Goal: Task Accomplishment & Management: Complete application form

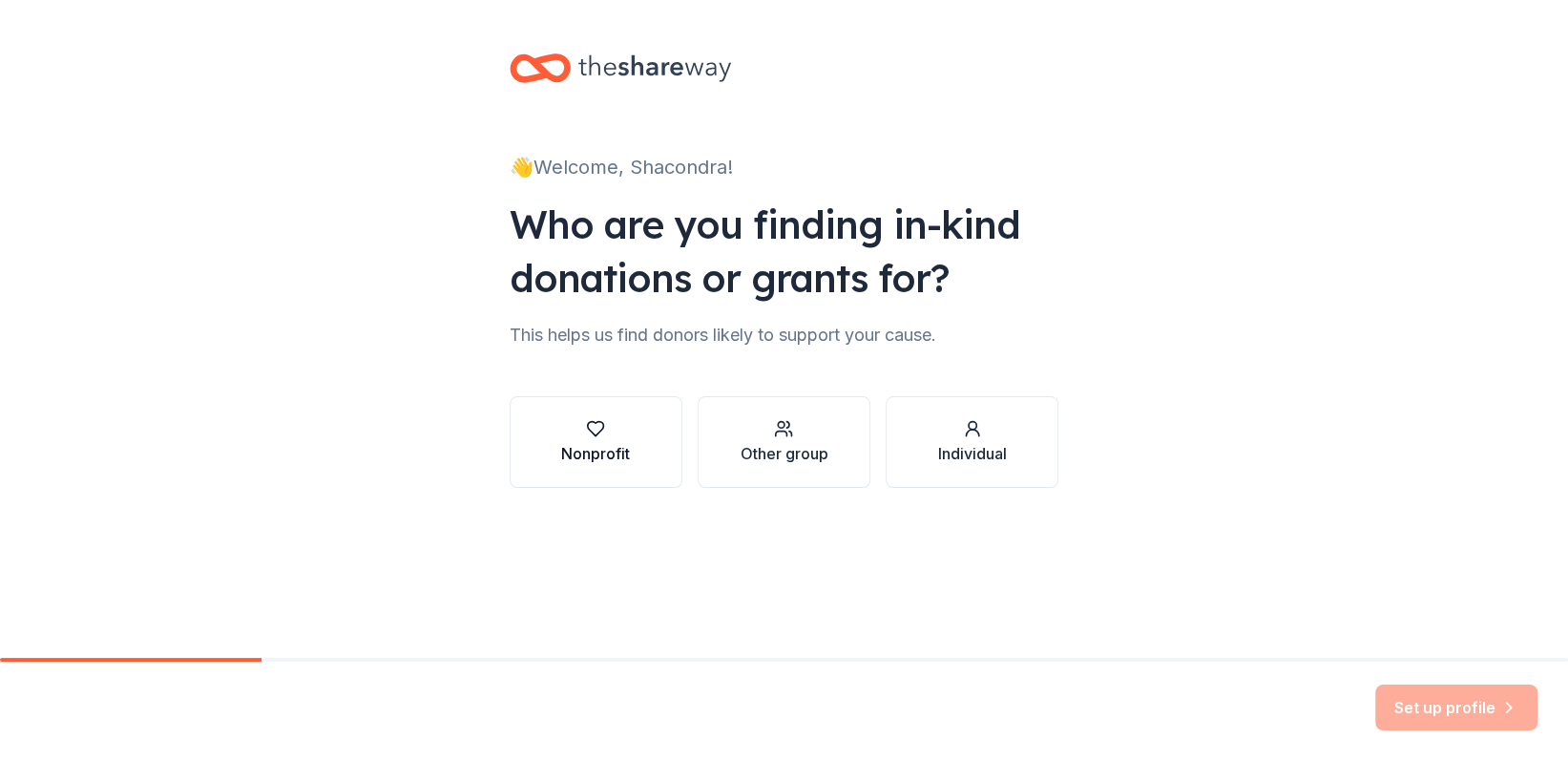
click at [601, 436] on icon "button" at bounding box center [595, 429] width 19 height 19
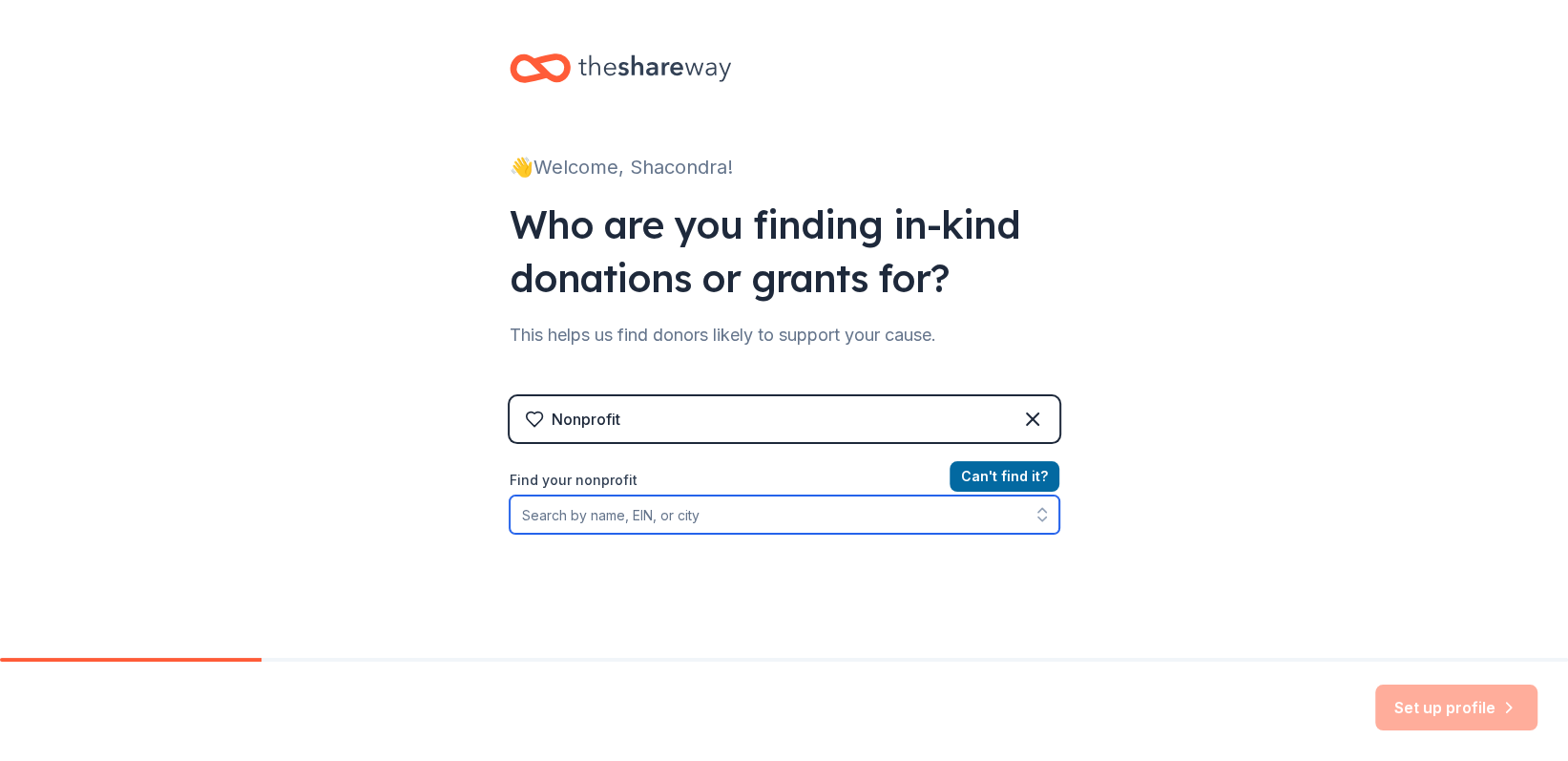
click at [883, 525] on input "Find your nonprofit" at bounding box center [784, 514] width 550 height 38
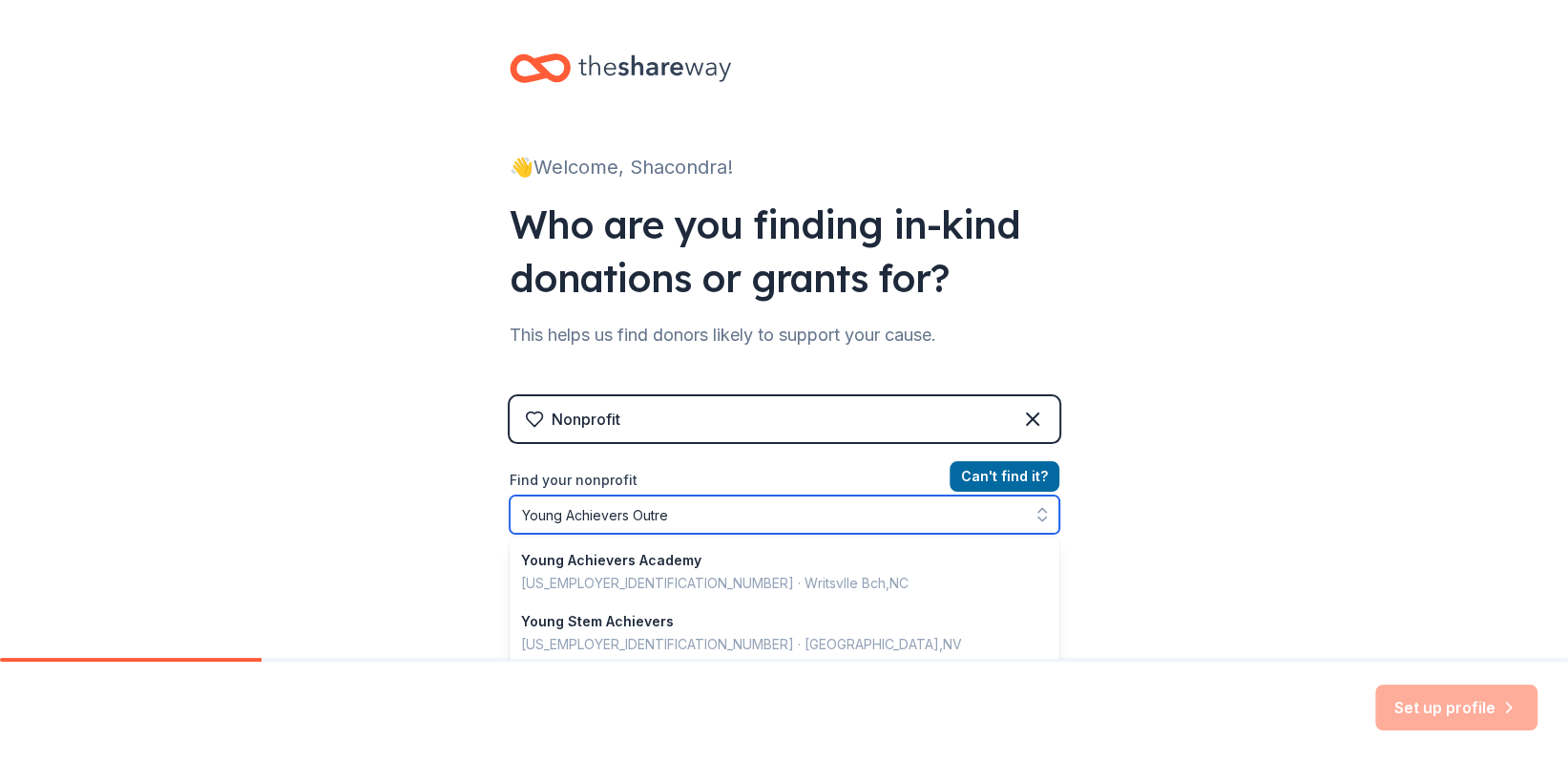
type input "Young Achievers Outrea"
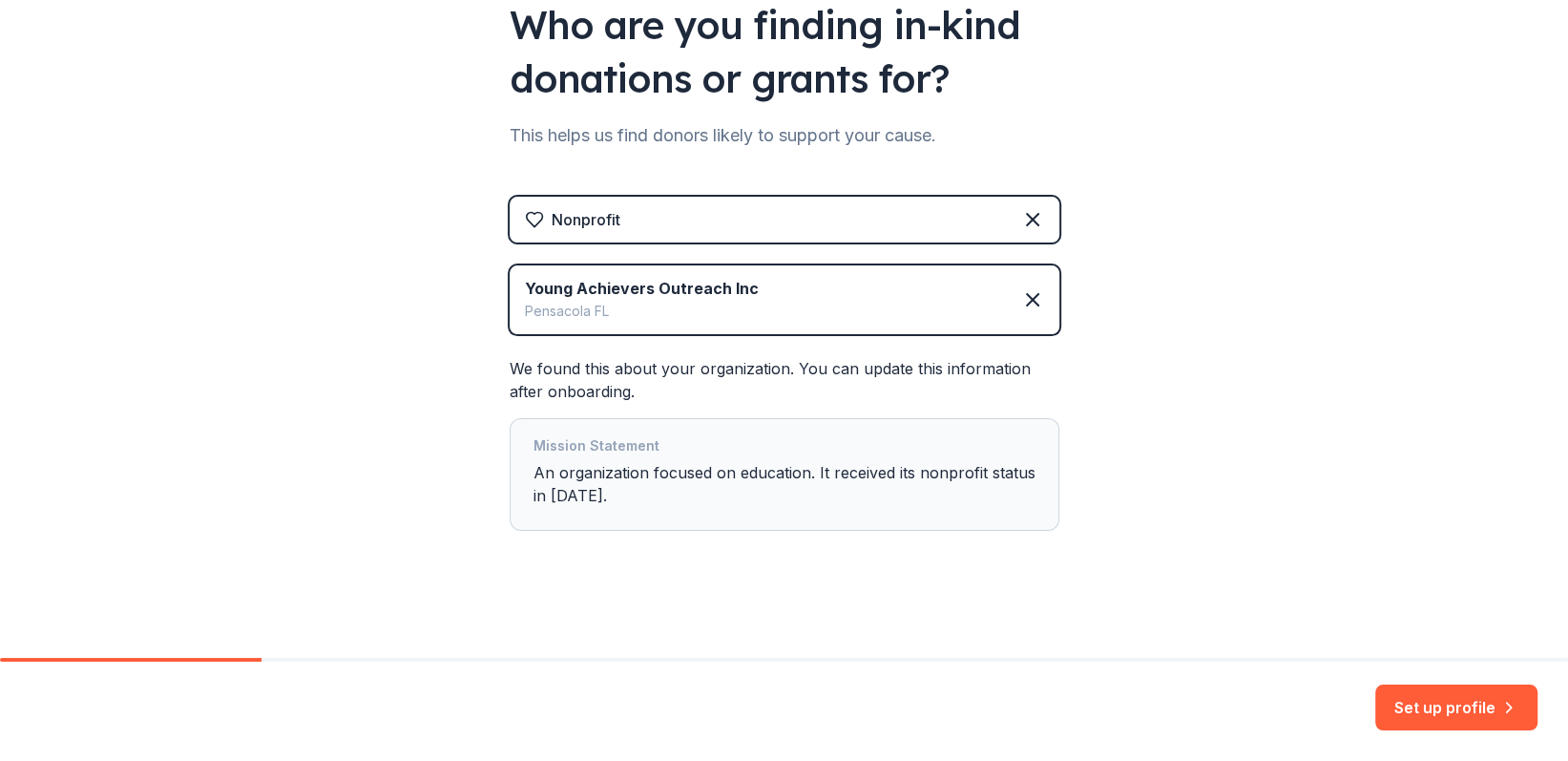
scroll to position [201, 0]
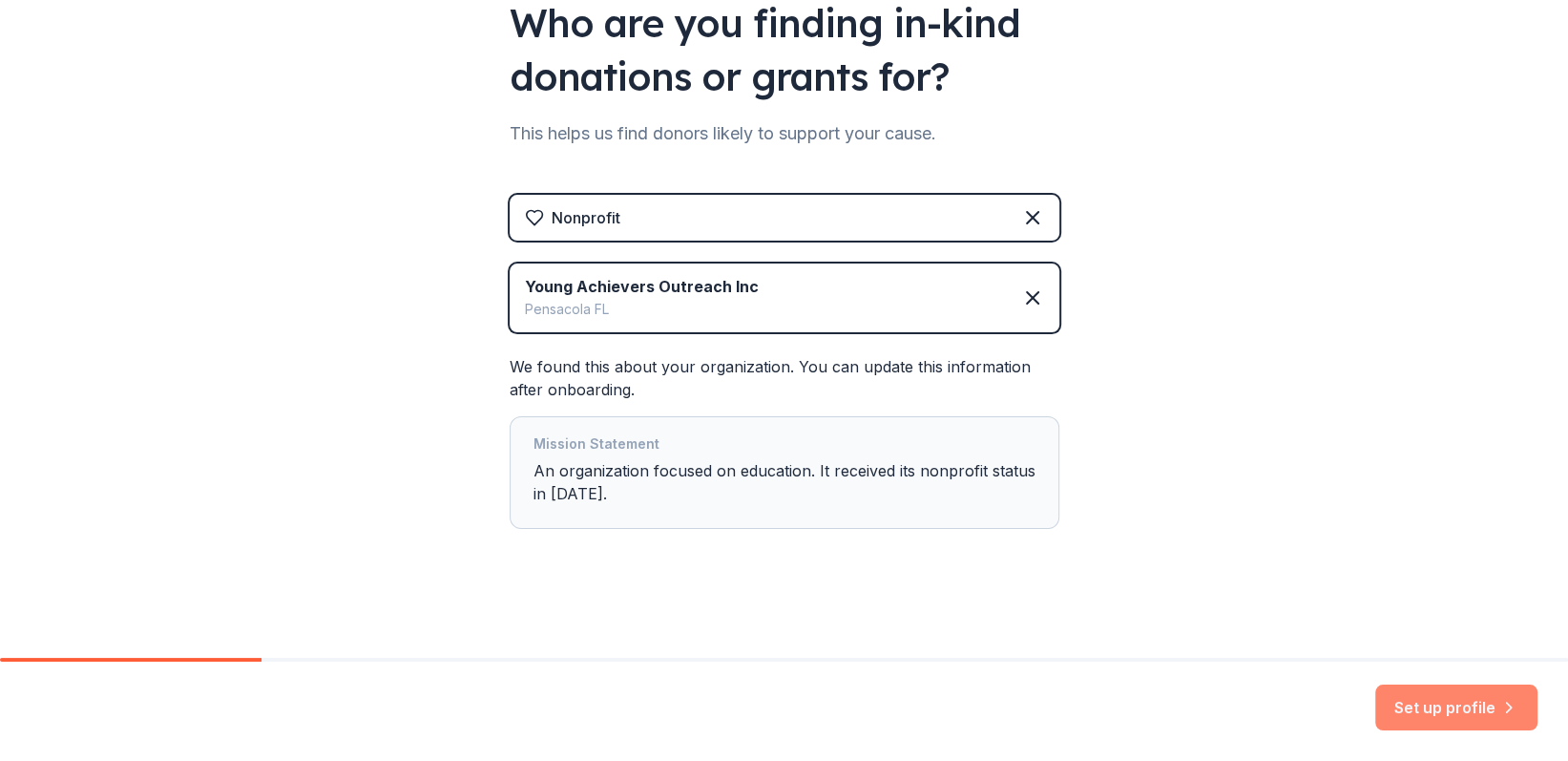
click at [1453, 705] on button "Set up profile" at bounding box center [1456, 707] width 162 height 46
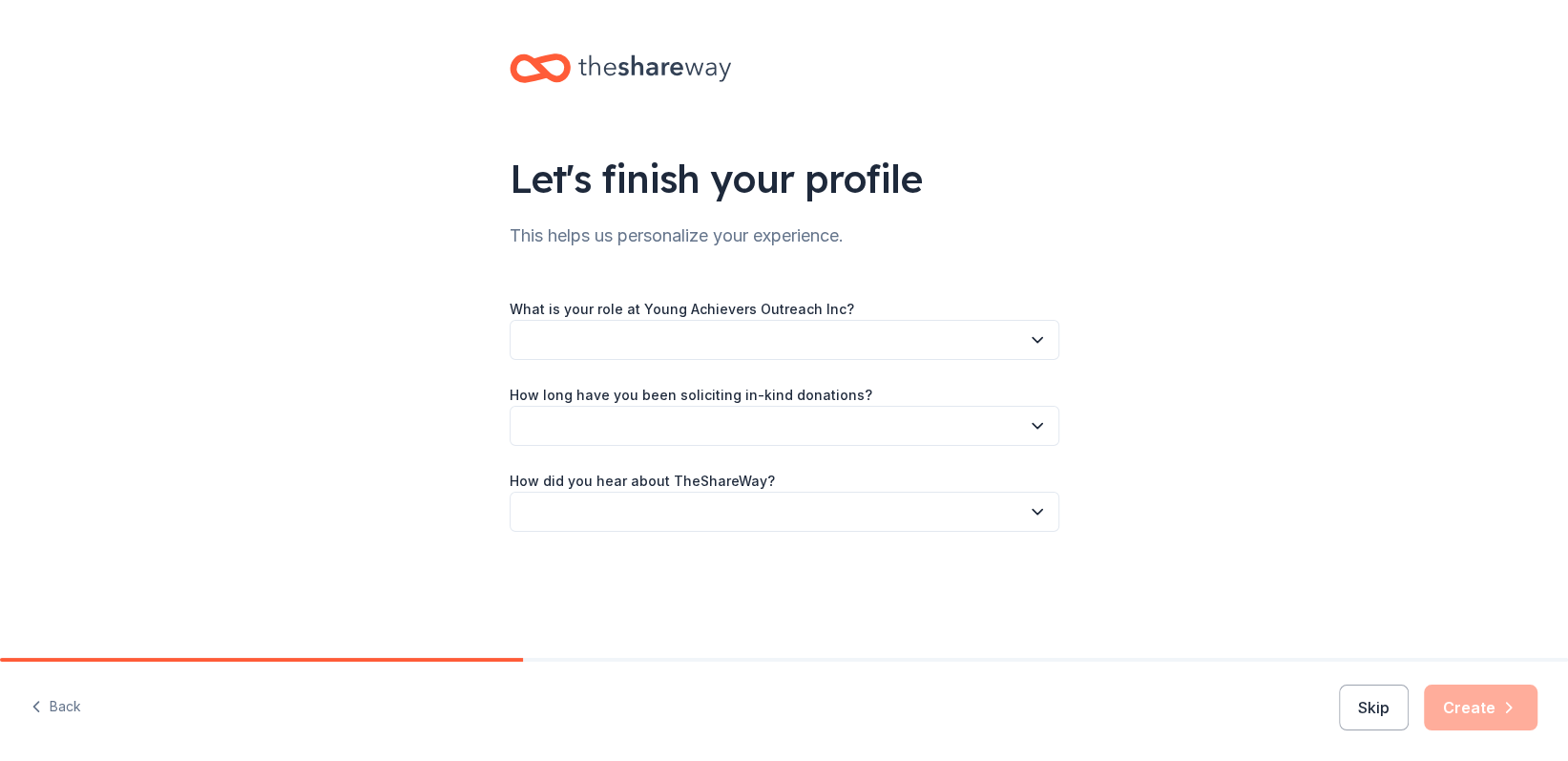
click at [877, 340] on button "button" at bounding box center [784, 340] width 550 height 40
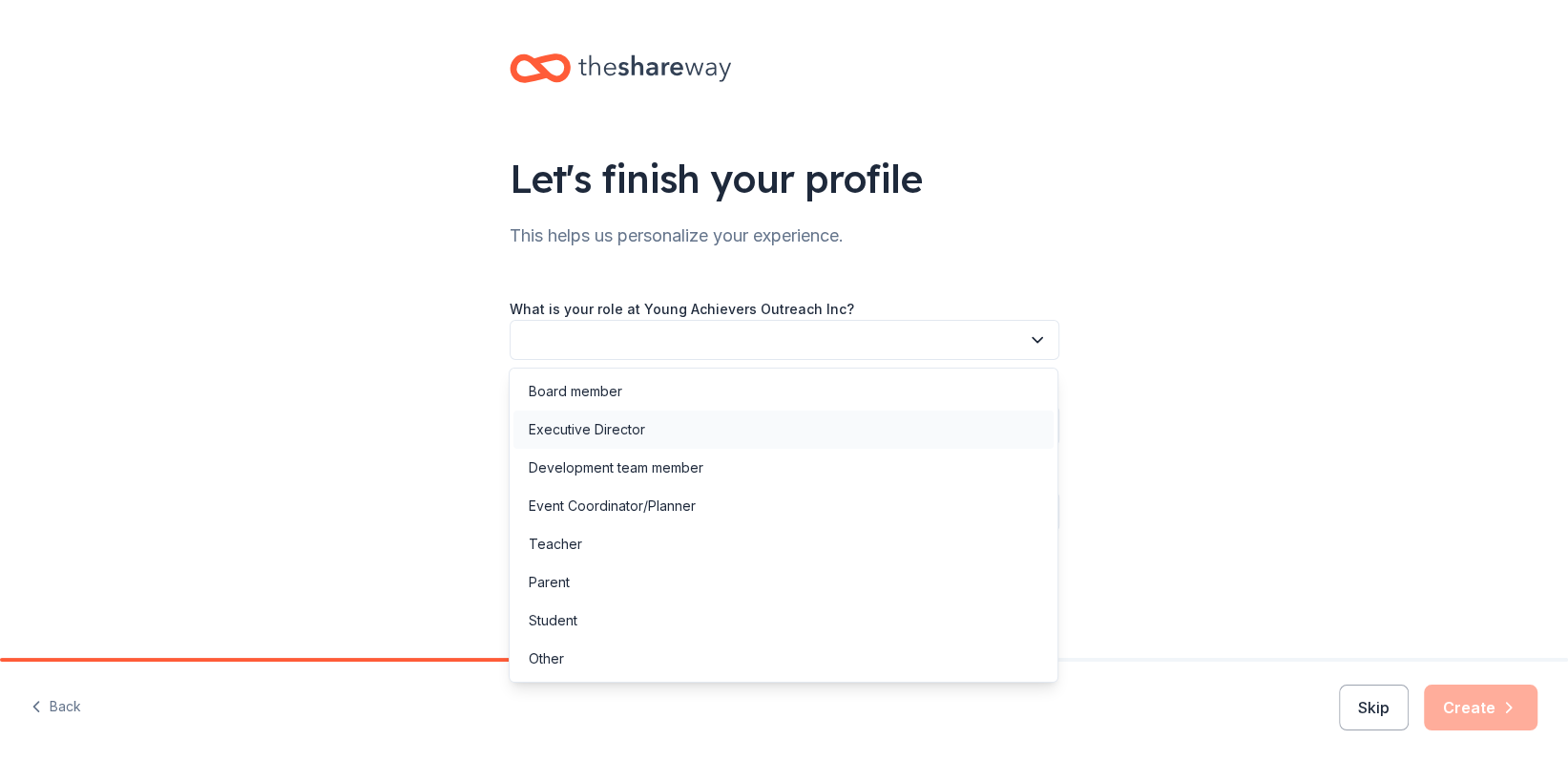
click at [765, 417] on div "Executive Director" at bounding box center [783, 429] width 540 height 38
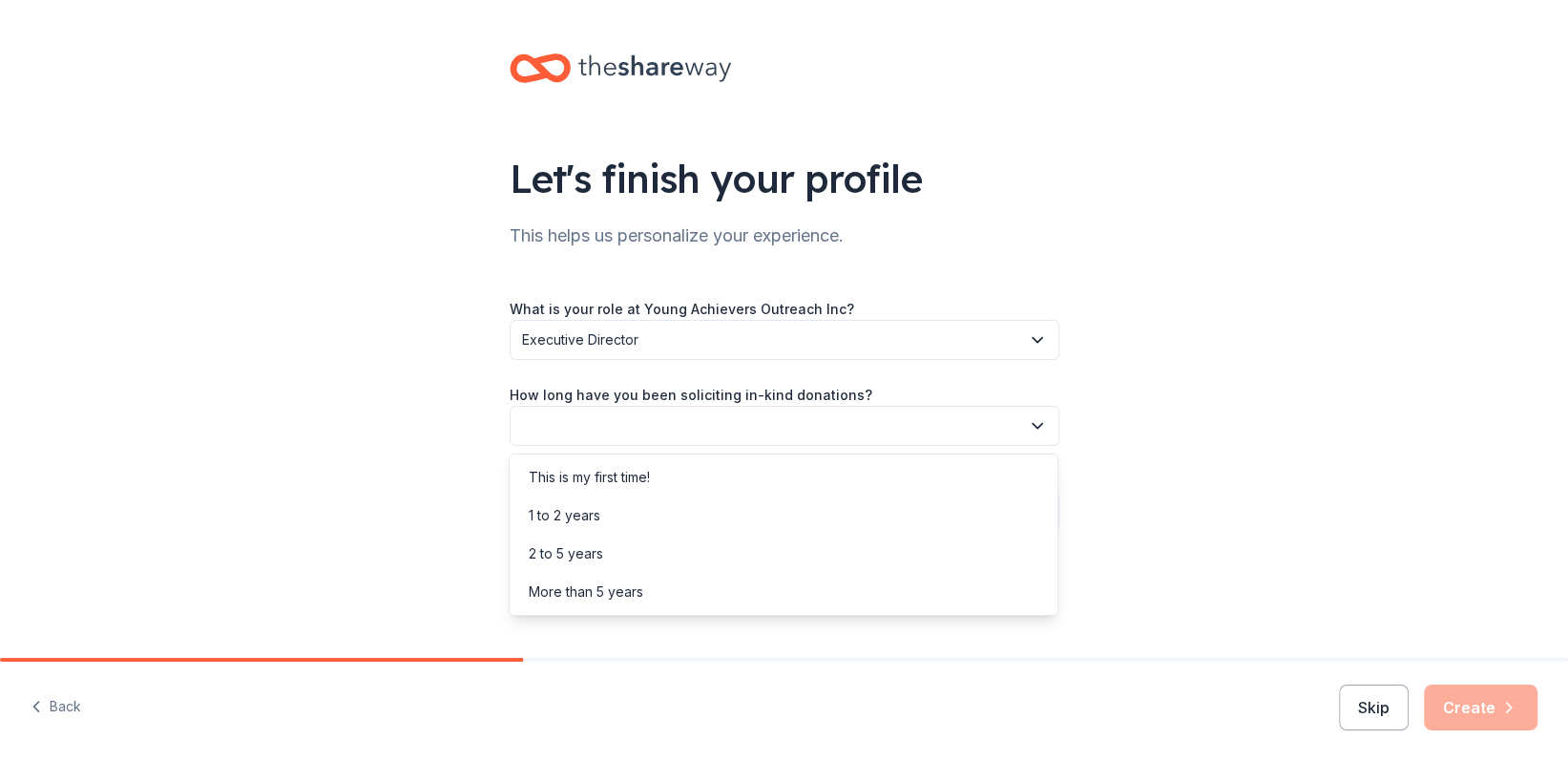
click at [788, 423] on button "button" at bounding box center [784, 425] width 550 height 40
click at [756, 473] on div "This is my first time!" at bounding box center [783, 477] width 540 height 38
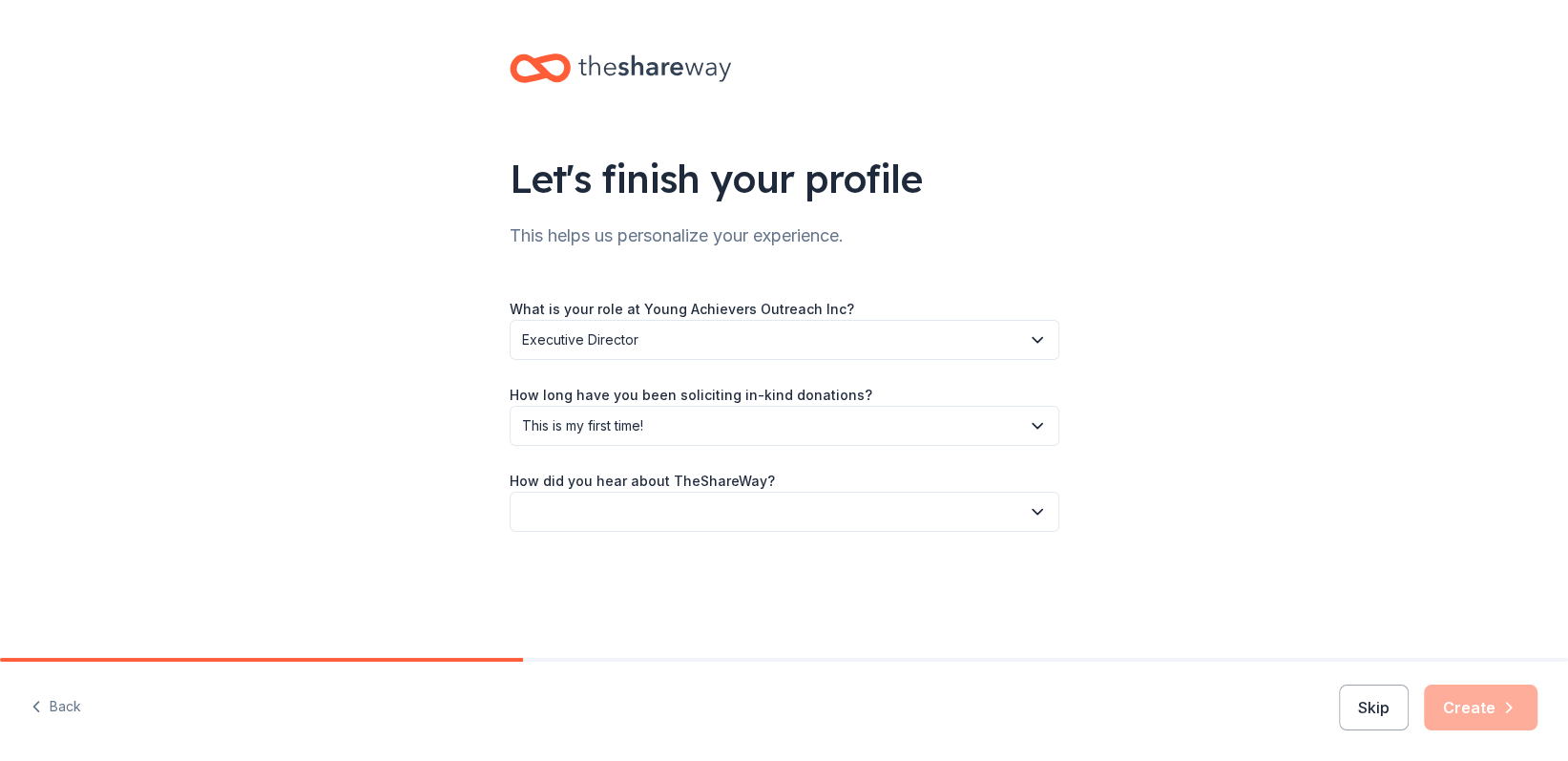
click at [1016, 524] on button "button" at bounding box center [784, 511] width 550 height 40
click at [637, 602] on div "Online search" at bounding box center [783, 600] width 540 height 38
click at [1465, 700] on button "Create" at bounding box center [1480, 707] width 114 height 46
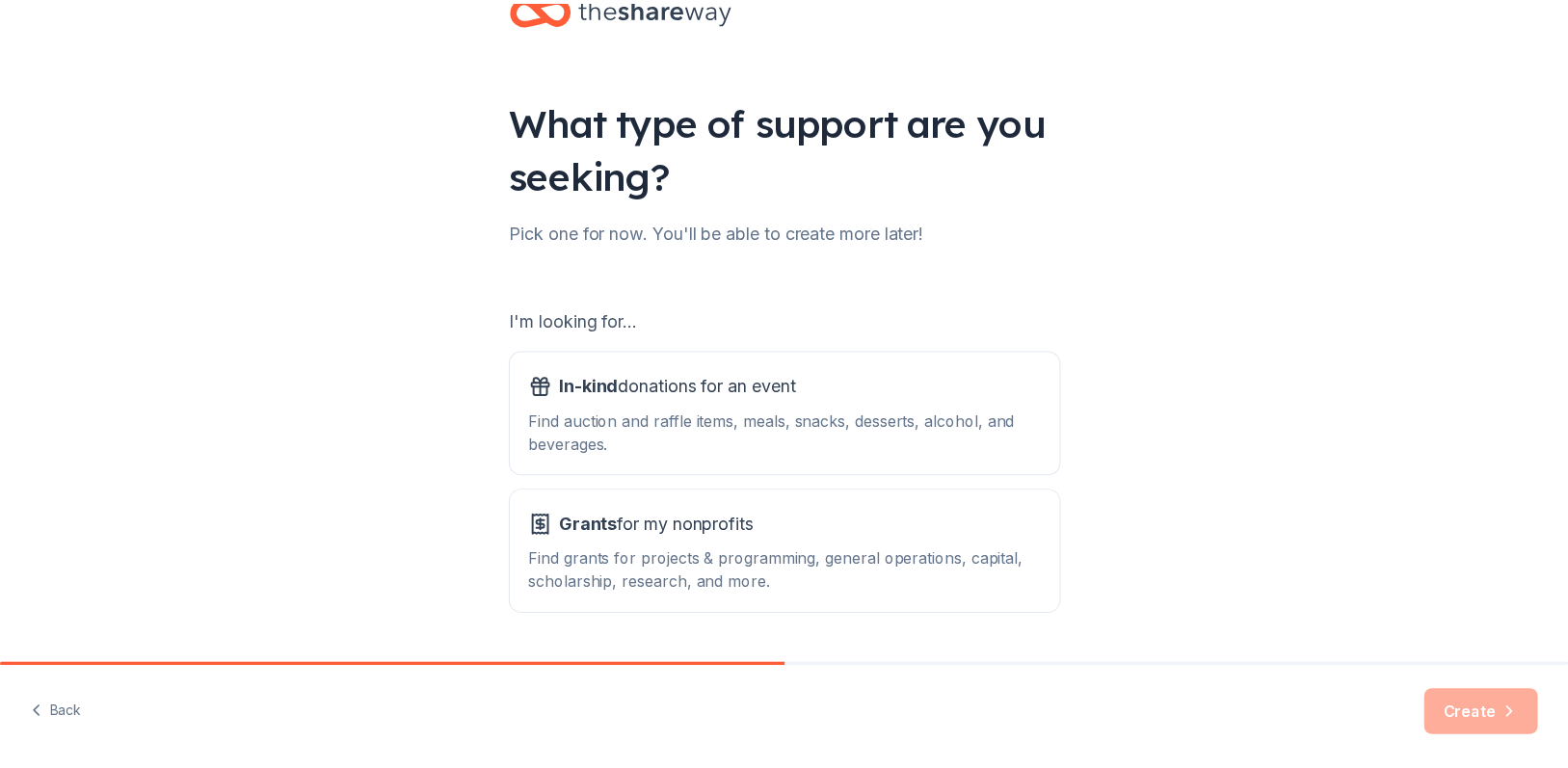
scroll to position [113, 0]
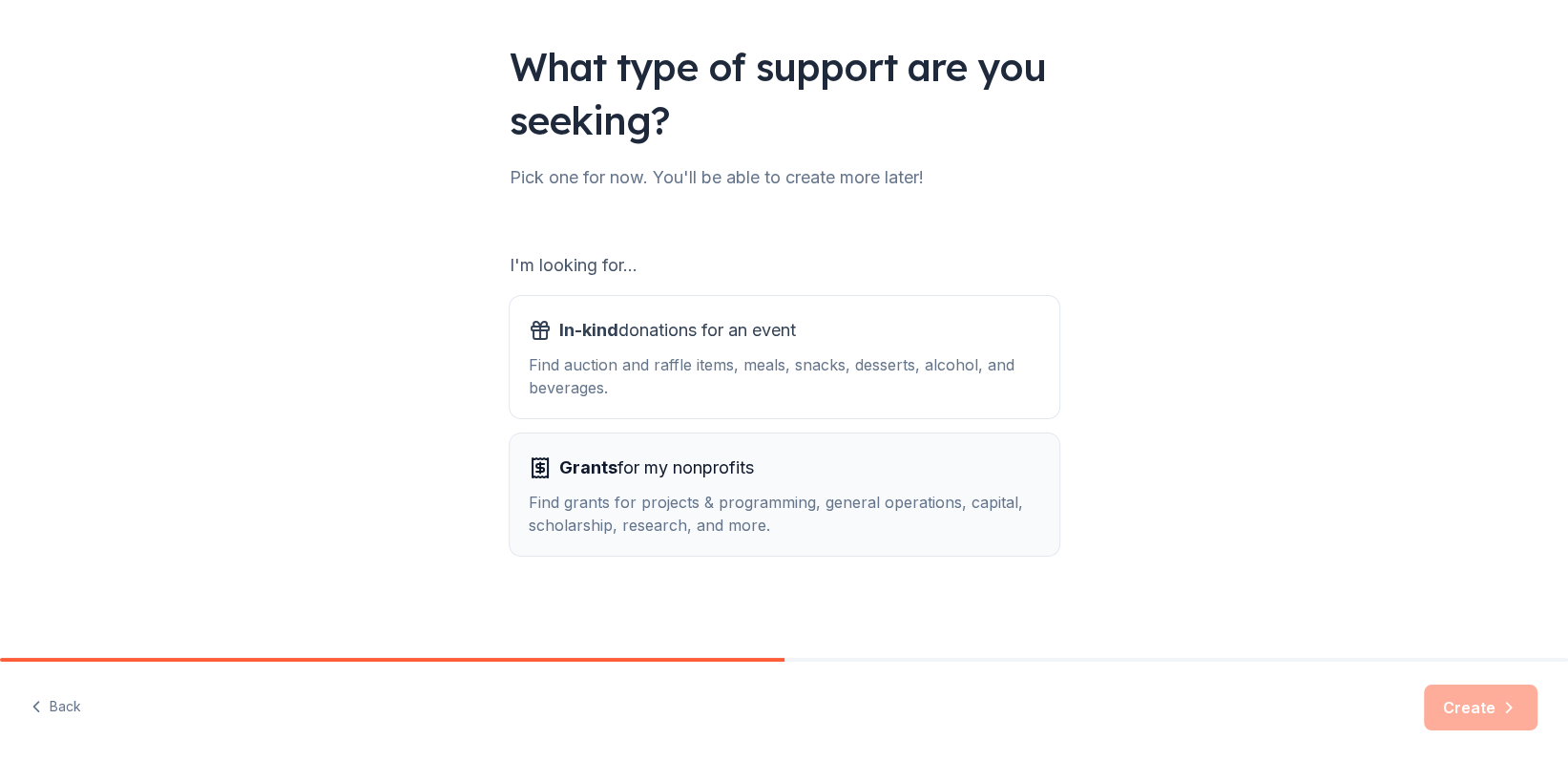
click at [852, 497] on div "Find grants for projects & programming, general operations, capital, scholarshi…" at bounding box center [784, 513] width 512 height 46
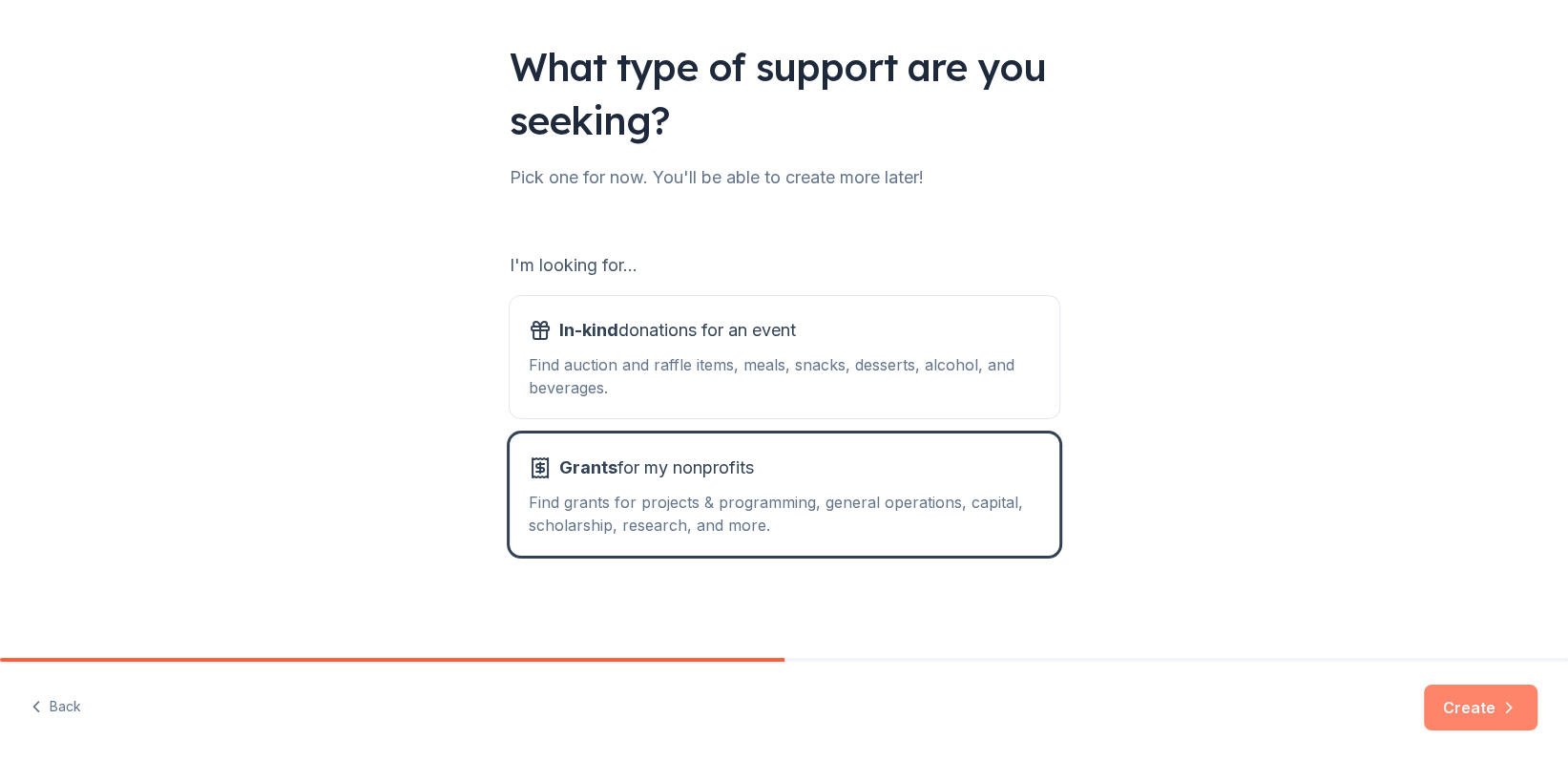
click at [1463, 701] on button "Create" at bounding box center [1480, 707] width 114 height 46
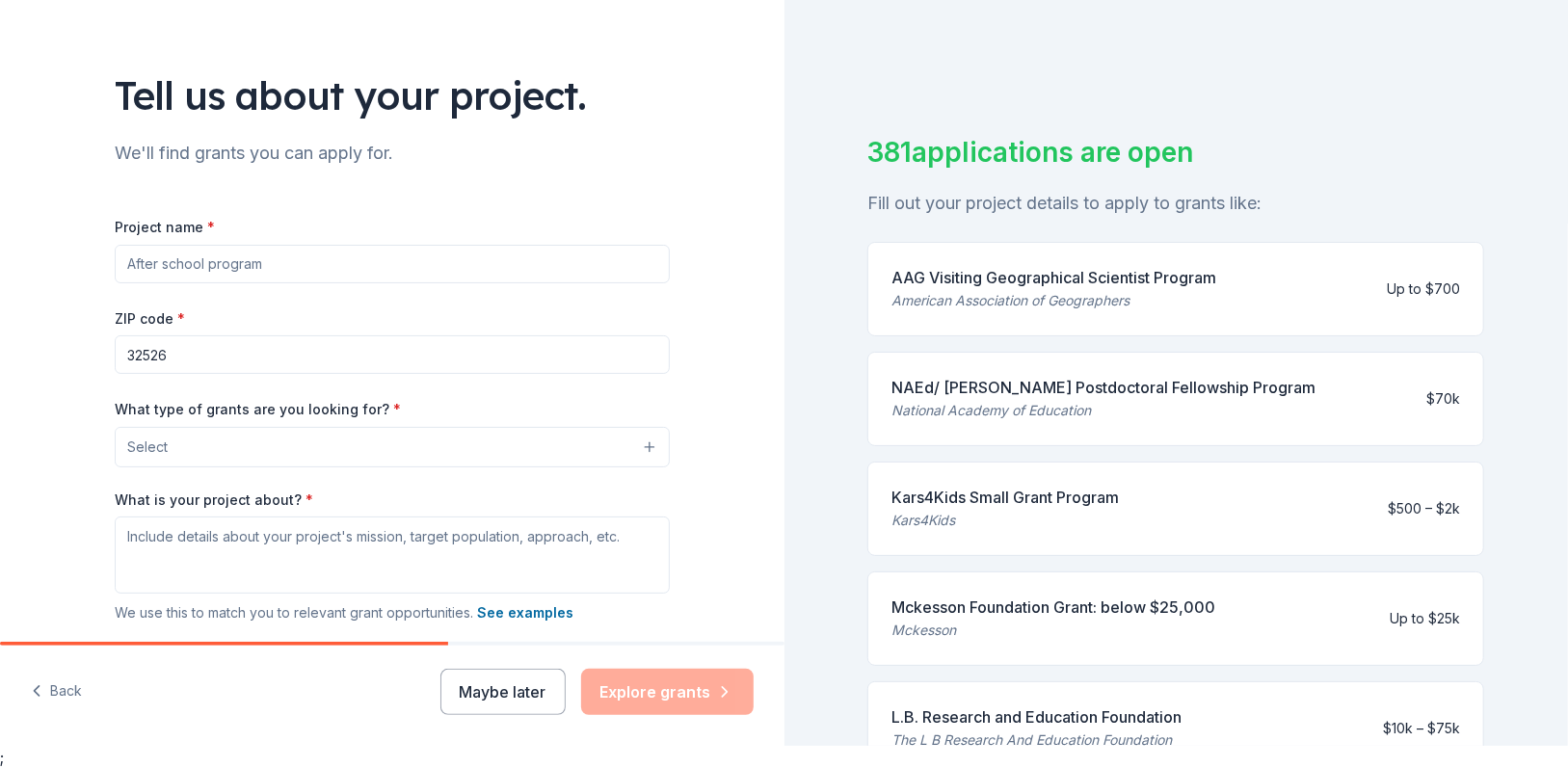
scroll to position [159, 0]
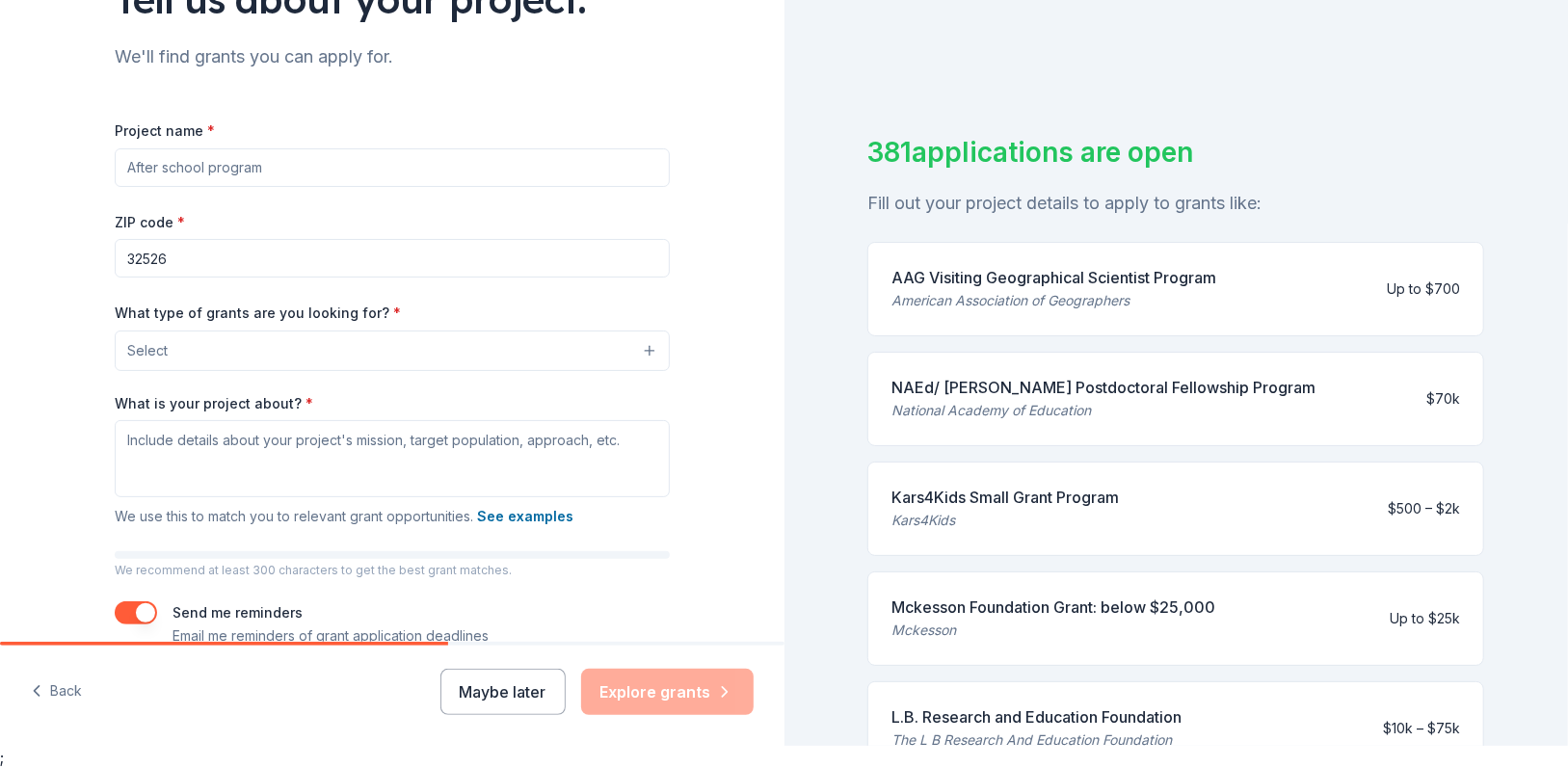
click at [399, 165] on input "Project name *" at bounding box center [392, 167] width 555 height 38
